Goal: Task Accomplishment & Management: Complete application form

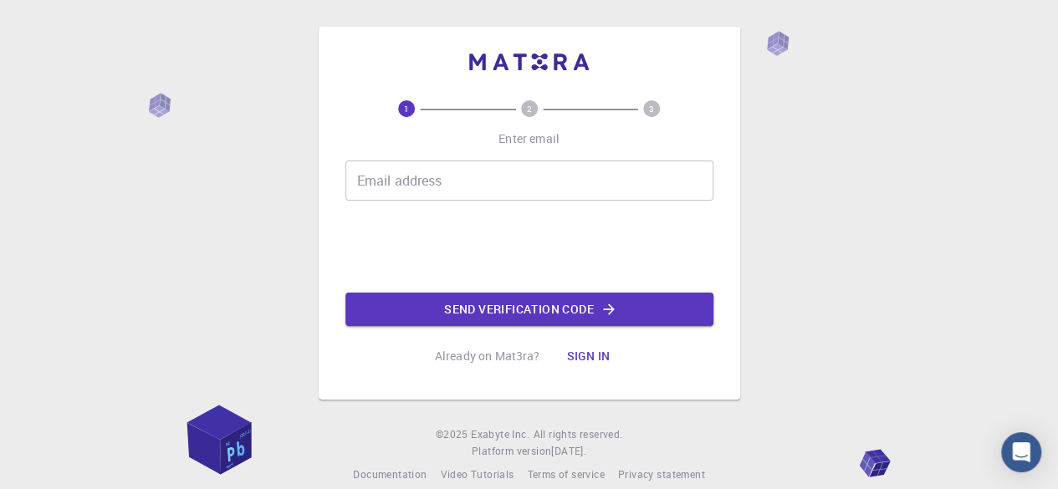
click at [513, 165] on input "Email address" at bounding box center [529, 181] width 368 height 40
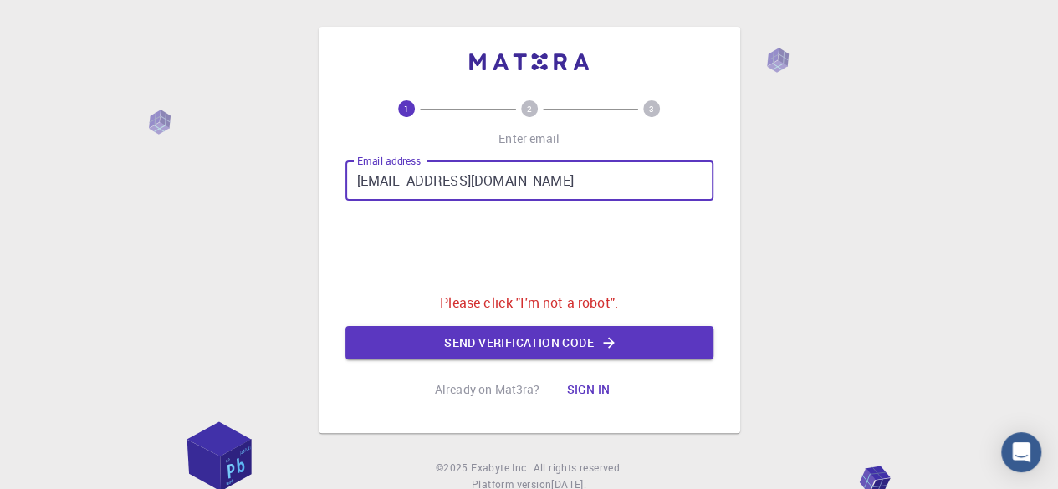
type input "[EMAIL_ADDRESS][DOMAIN_NAME]"
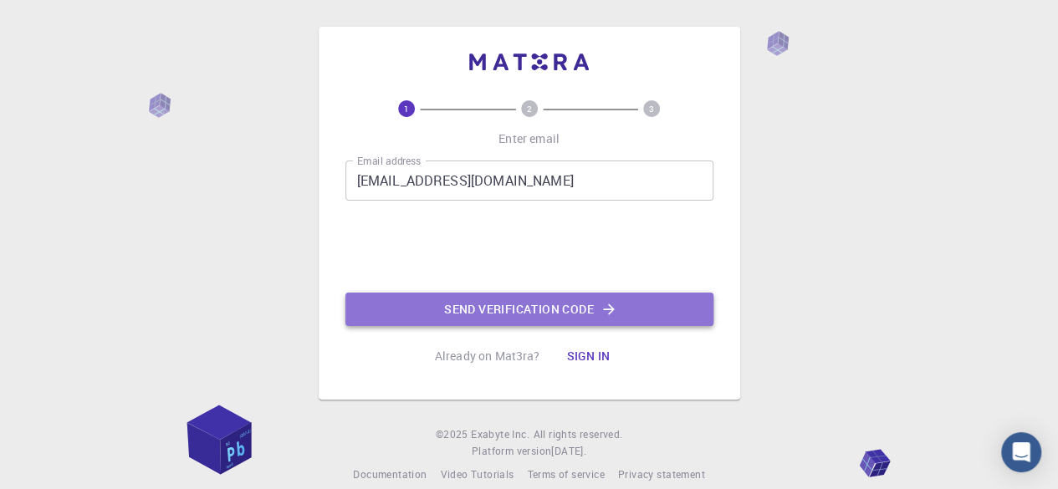
click at [472, 312] on button "Send verification code" at bounding box center [529, 309] width 368 height 33
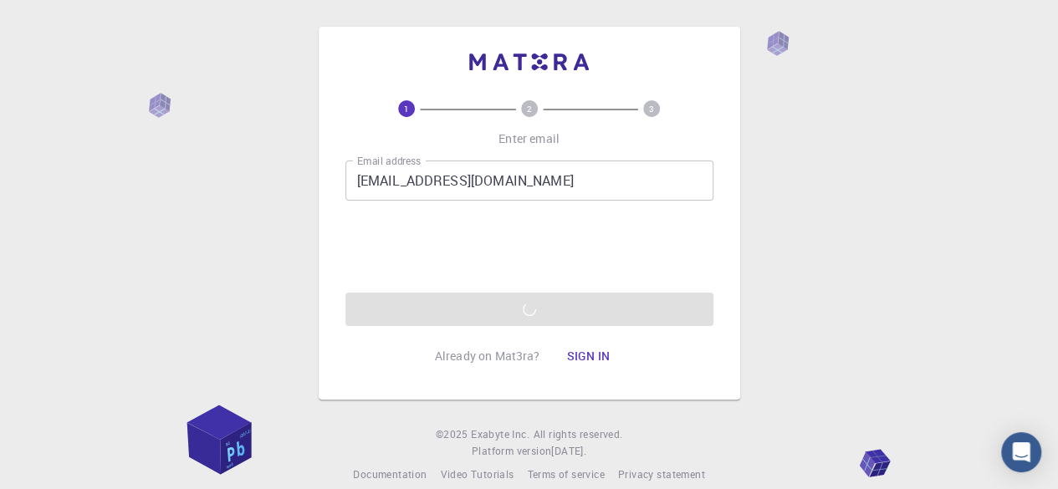
click at [485, 299] on div "Email address [EMAIL_ADDRESS][DOMAIN_NAME] Email address 0cAFcWeA7na2_TR8bJHacu…" at bounding box center [529, 244] width 368 height 166
click at [388, 266] on div "Email address [EMAIL_ADDRESS][DOMAIN_NAME] Email address 0cAFcWeA7na2_TR8bJHacu…" at bounding box center [529, 244] width 368 height 166
click at [509, 309] on div "Email address [EMAIL_ADDRESS][DOMAIN_NAME] Email address 0cAFcWeA7na2_TR8bJHacu…" at bounding box center [529, 244] width 368 height 166
click at [534, 108] on circle at bounding box center [529, 108] width 17 height 17
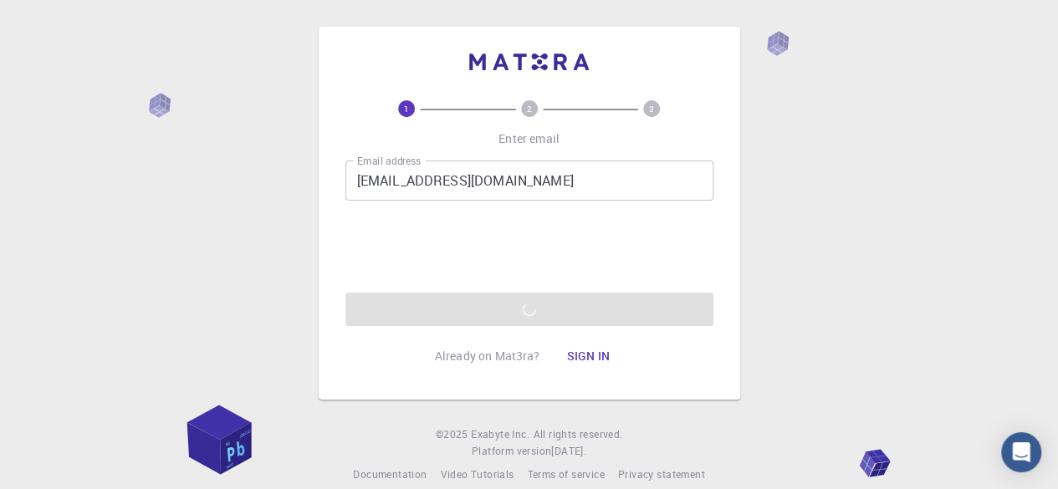
click at [620, 113] on span "3" at bounding box center [652, 108] width 110 height 17
